Goal: Task Accomplishment & Management: Manage account settings

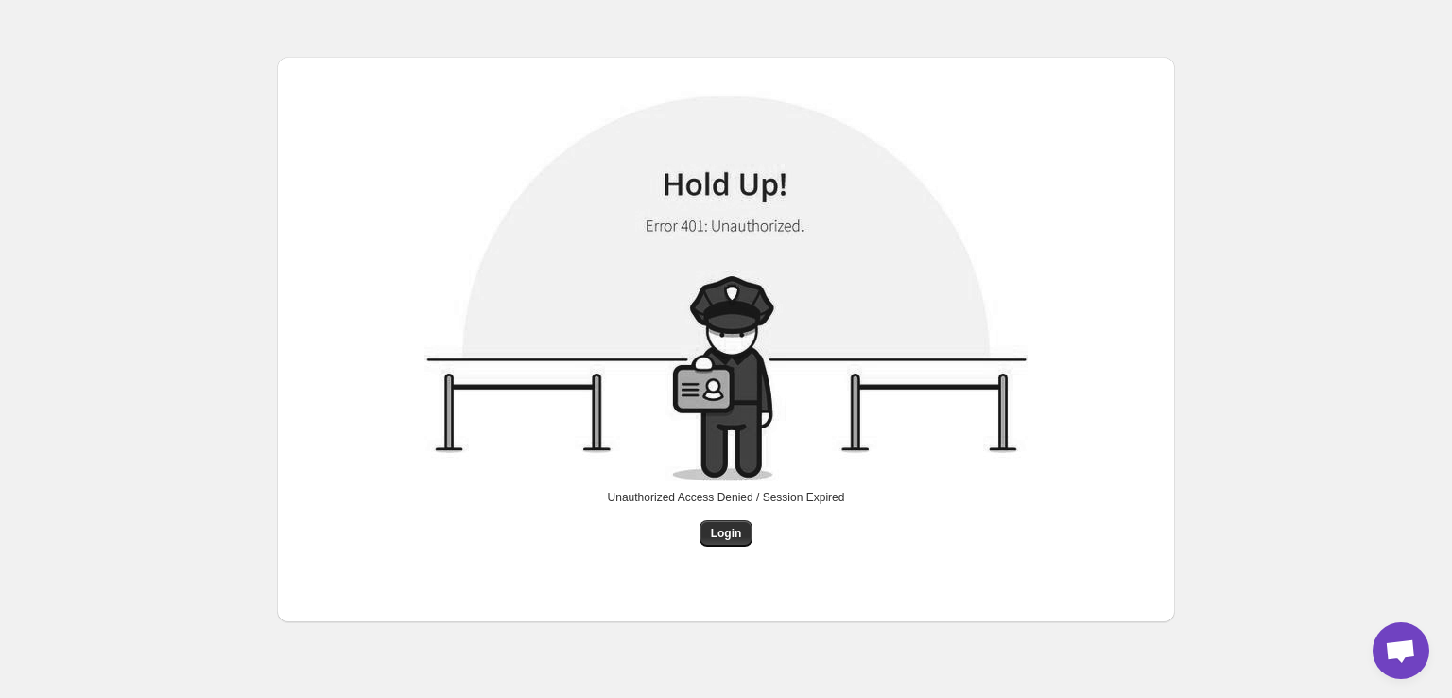
click at [1284, 130] on div "Unauthorized Access Denied / Session Expired Login" at bounding box center [726, 315] width 1452 height 630
click at [712, 533] on span "Login" at bounding box center [726, 533] width 31 height 15
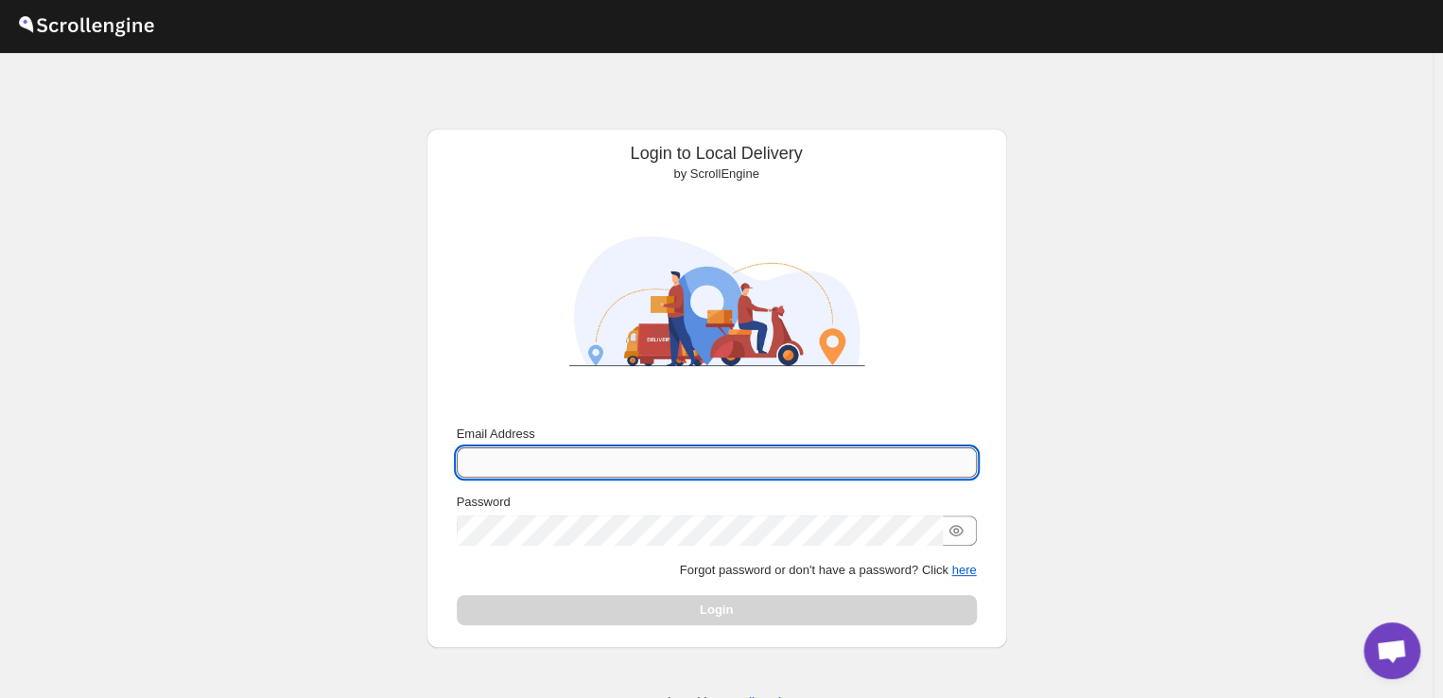
click at [528, 465] on input "Email Address" at bounding box center [717, 462] width 520 height 30
type input "rahul.chopra@home-co"
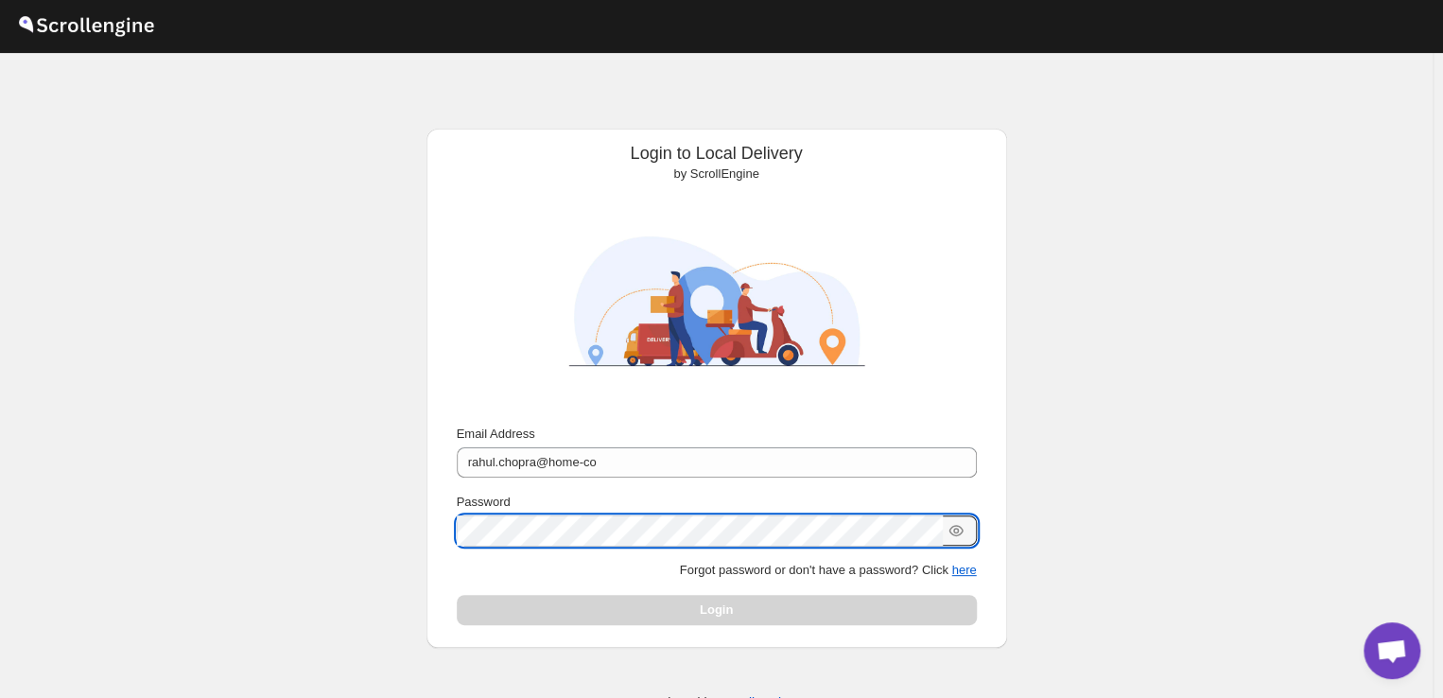
click at [726, 621] on div "Login" at bounding box center [717, 610] width 520 height 30
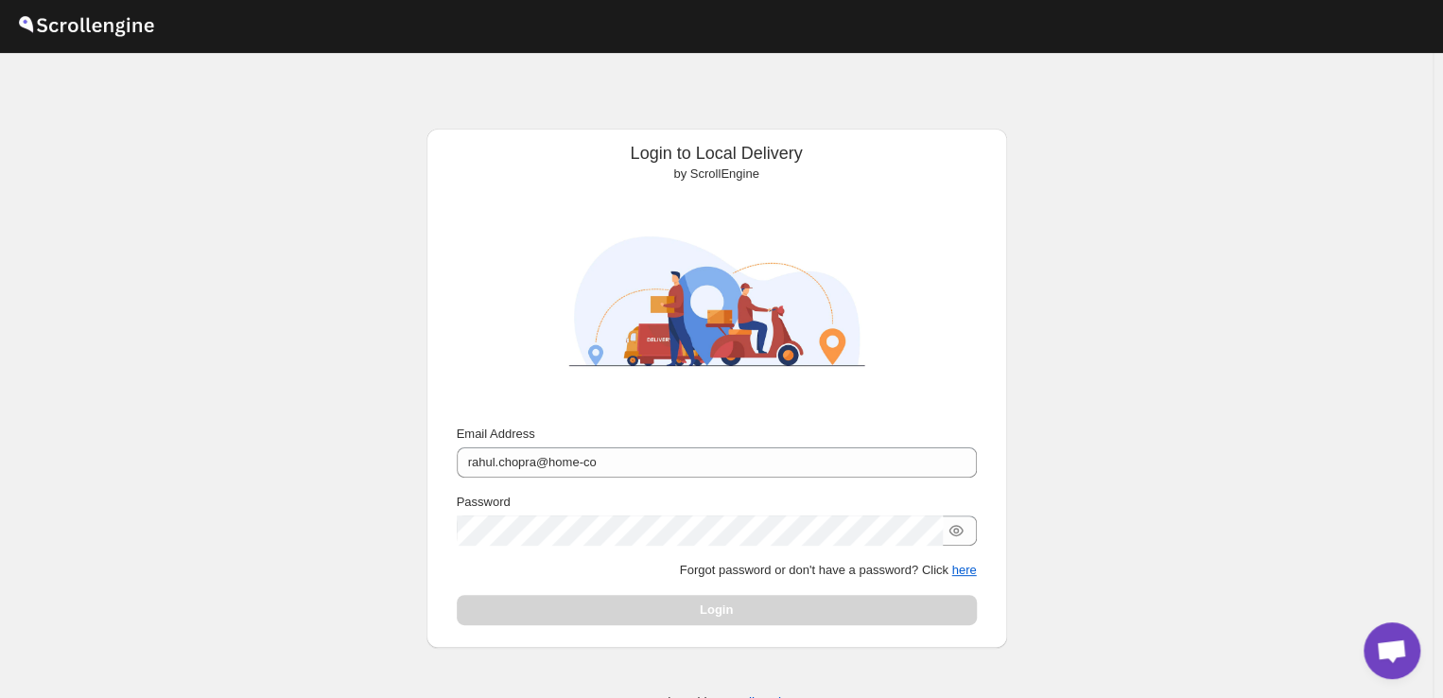
click at [733, 615] on div "Login" at bounding box center [717, 610] width 520 height 30
click at [946, 569] on p "Forgot password or don't have a password? Click here" at bounding box center [717, 570] width 520 height 19
click at [972, 569] on button "here" at bounding box center [963, 570] width 25 height 14
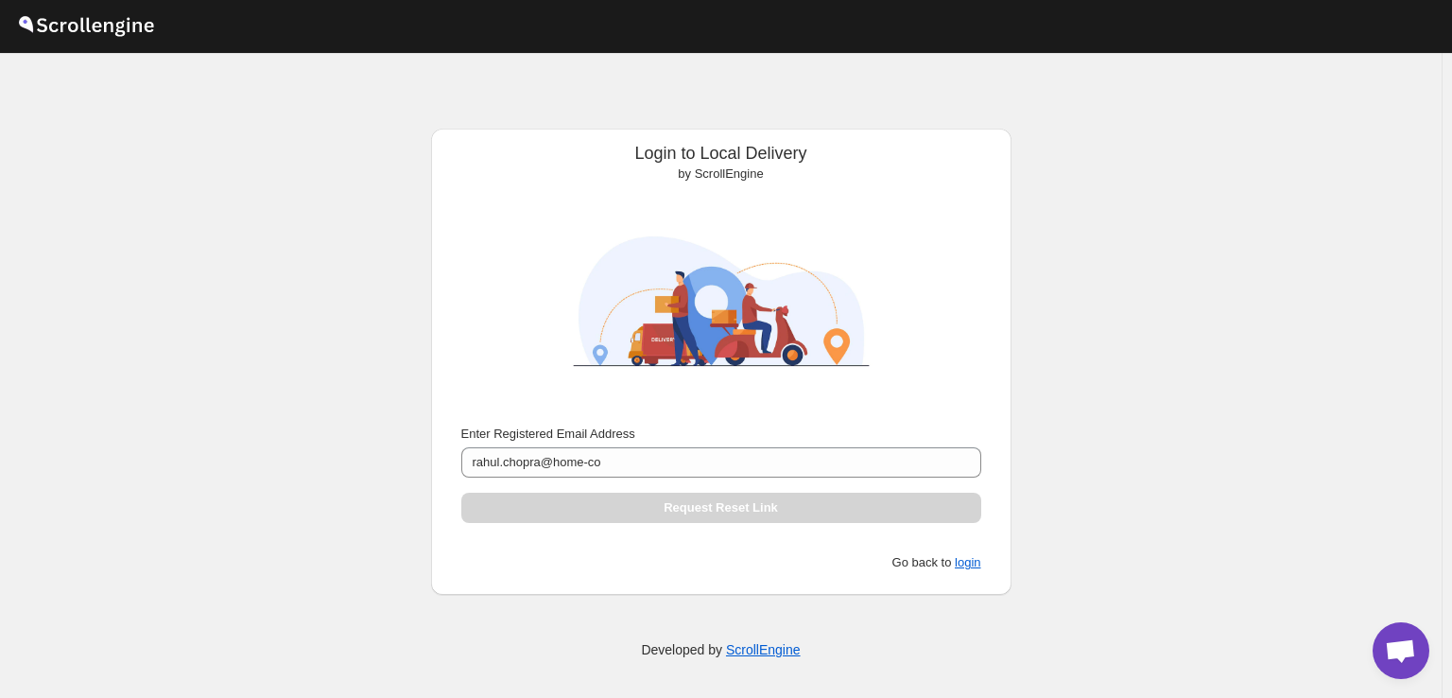
click at [972, 569] on p "Go back to login" at bounding box center [721, 562] width 520 height 19
click at [970, 556] on button "login" at bounding box center [968, 562] width 26 height 14
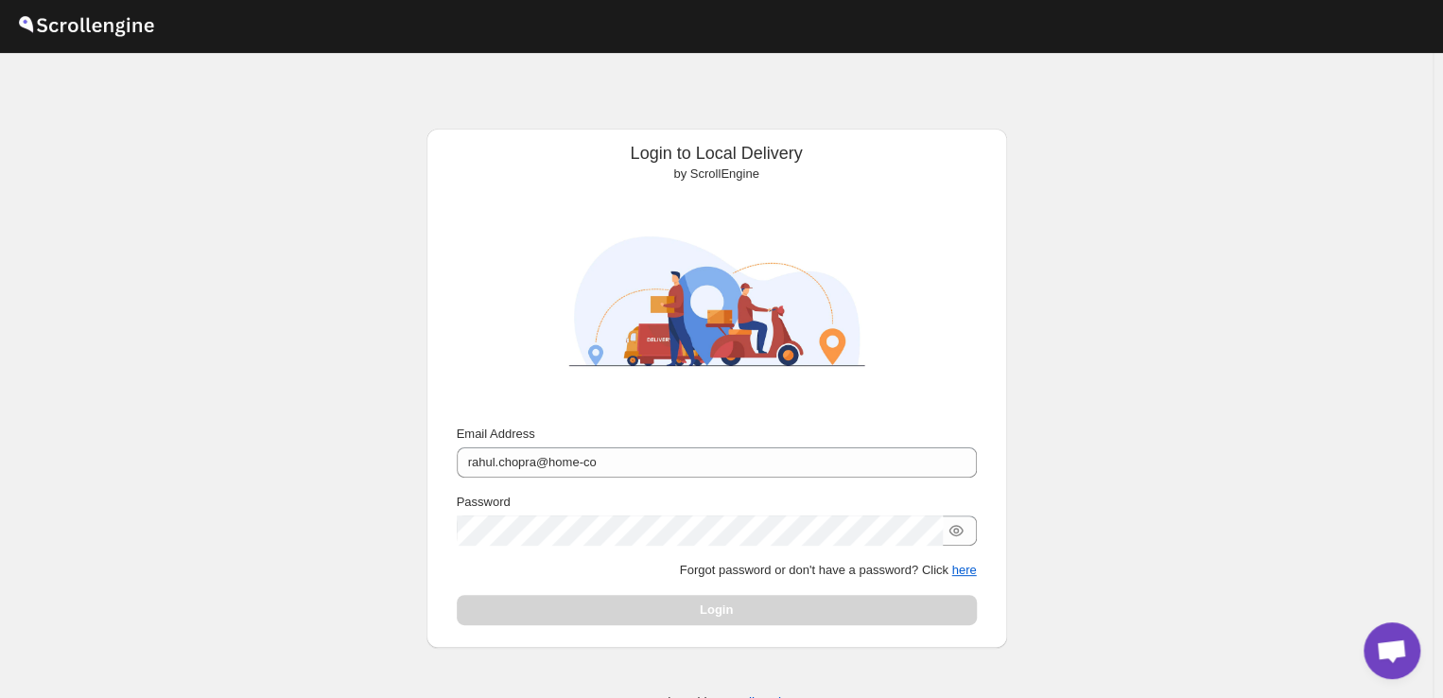
click at [970, 556] on div "Email Address rahul.chopra@home-co Password Forgot password or don't have a pas…" at bounding box center [717, 524] width 520 height 200
click at [949, 538] on div at bounding box center [717, 530] width 520 height 30
click at [959, 529] on icon "button" at bounding box center [956, 531] width 6 height 6
click at [961, 529] on icon "button" at bounding box center [956, 530] width 12 height 11
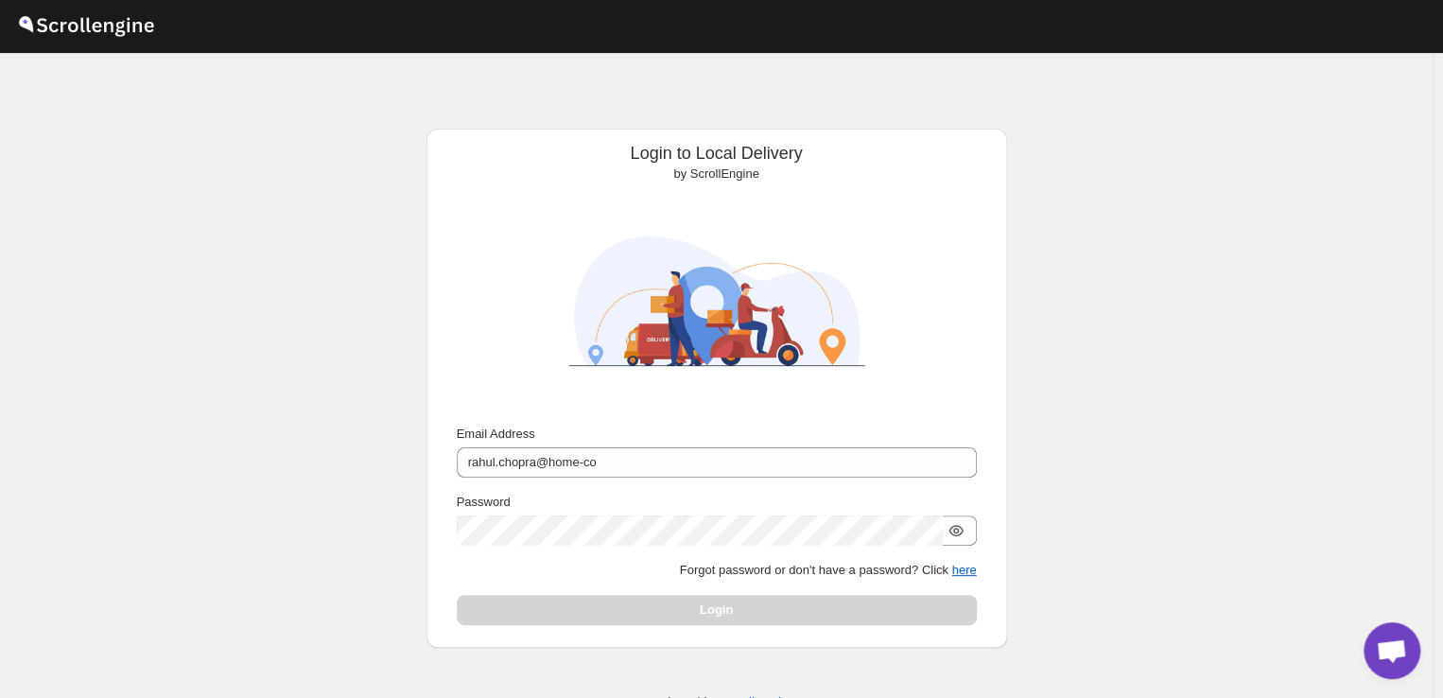
click at [797, 599] on div "Login" at bounding box center [717, 610] width 520 height 30
click at [747, 601] on div "Login" at bounding box center [717, 610] width 520 height 30
click at [957, 563] on button "here" at bounding box center [963, 570] width 25 height 14
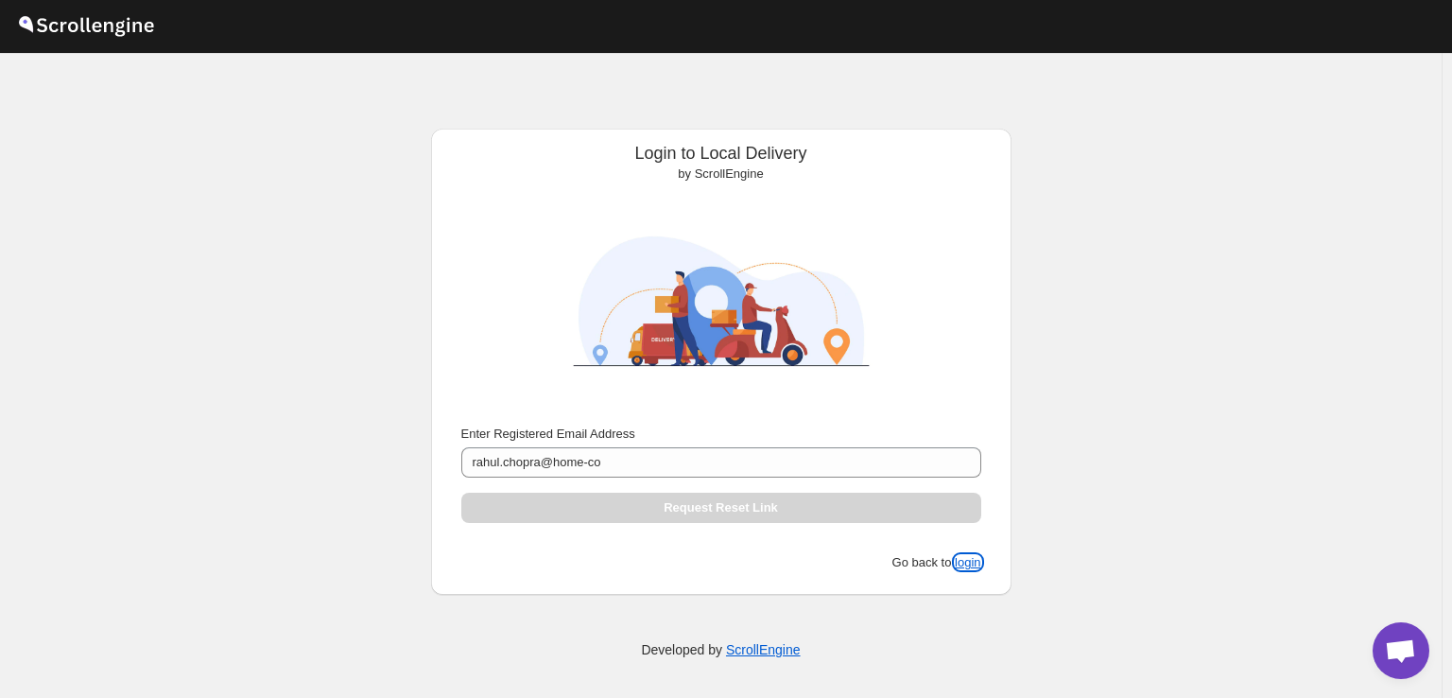
click at [957, 562] on button "login" at bounding box center [968, 562] width 26 height 14
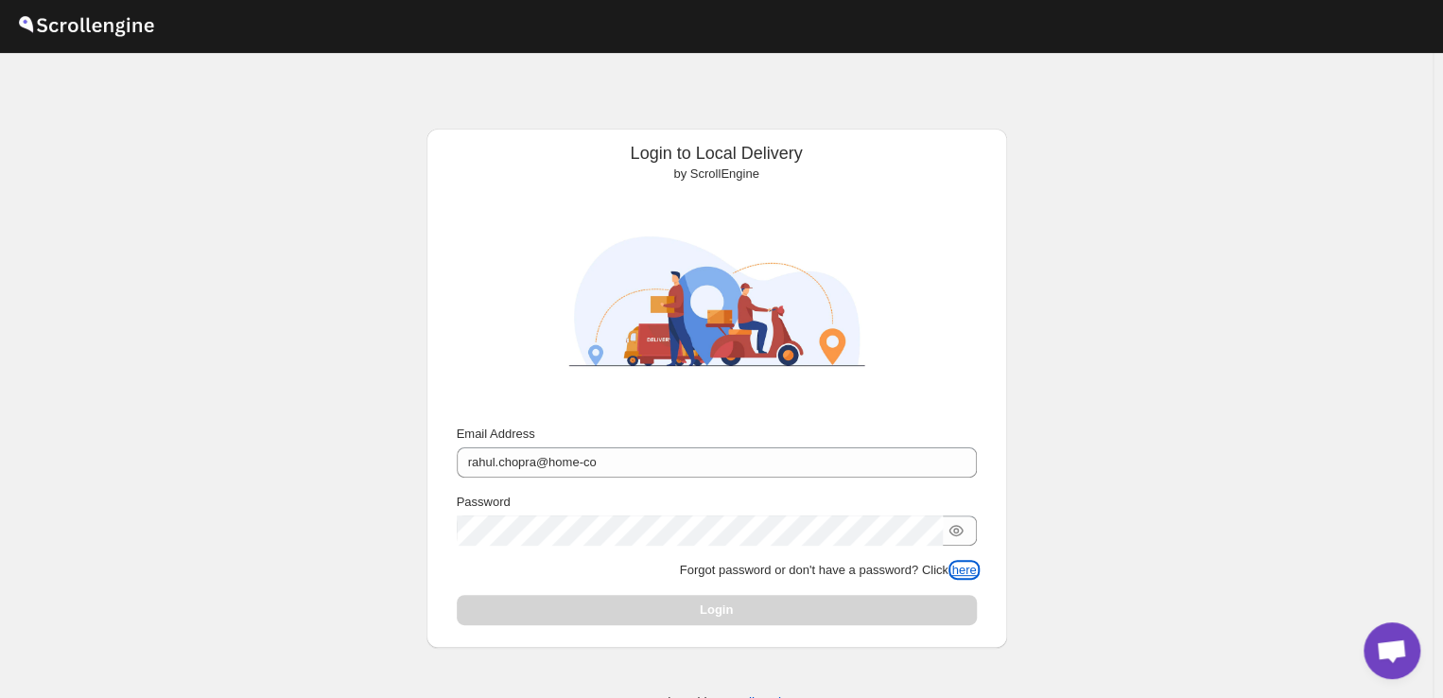
click at [957, 563] on button "here" at bounding box center [963, 570] width 25 height 14
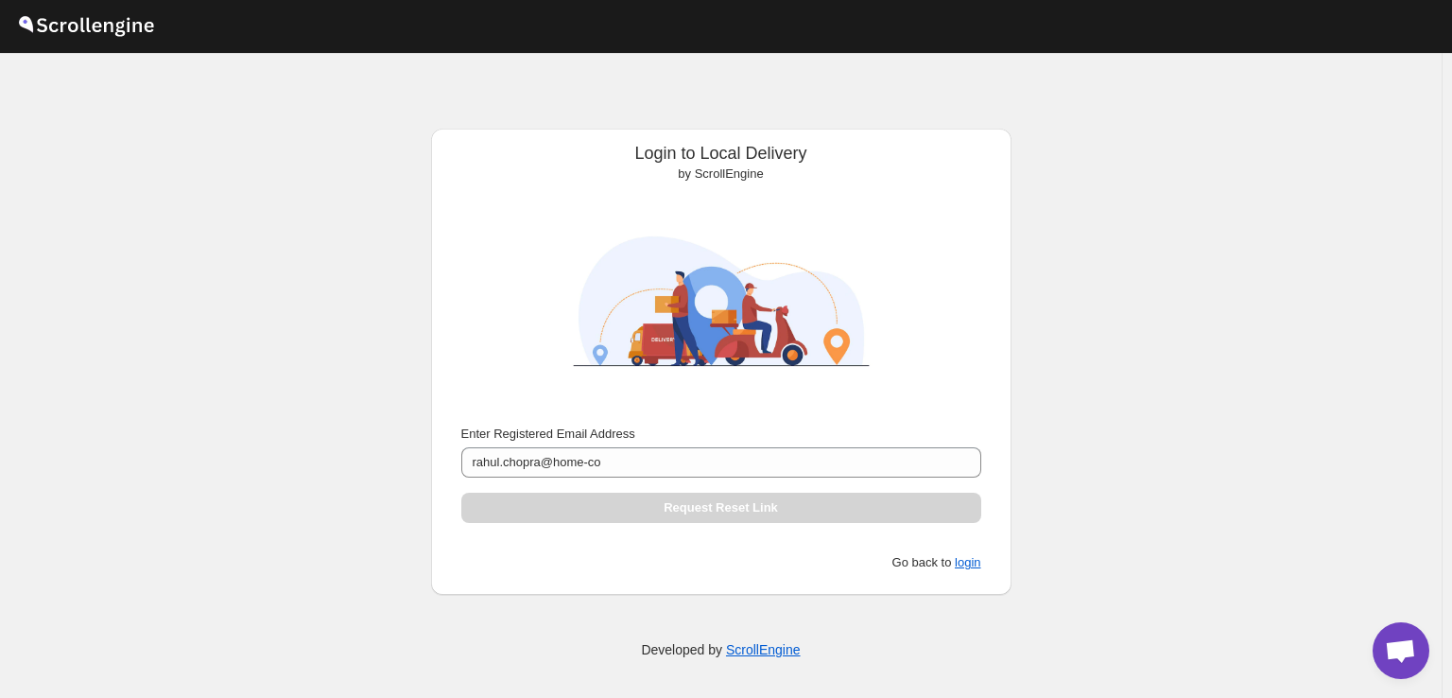
click at [726, 640] on p "Developed by ScrollEngine" at bounding box center [720, 649] width 159 height 19
click at [753, 648] on link "ScrollEngine" at bounding box center [763, 649] width 75 height 15
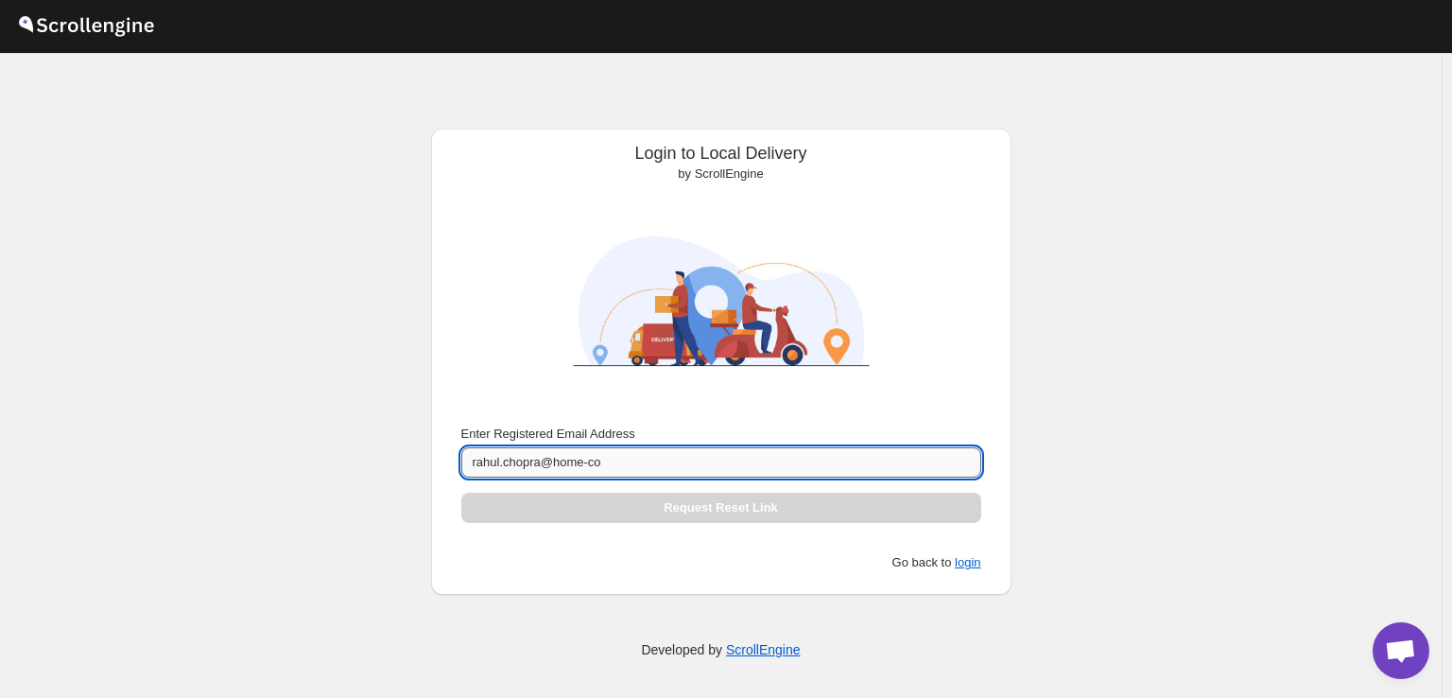
click at [625, 464] on input "rahul.chopra@home-co" at bounding box center [721, 462] width 520 height 30
